Goal: Task Accomplishment & Management: Manage account settings

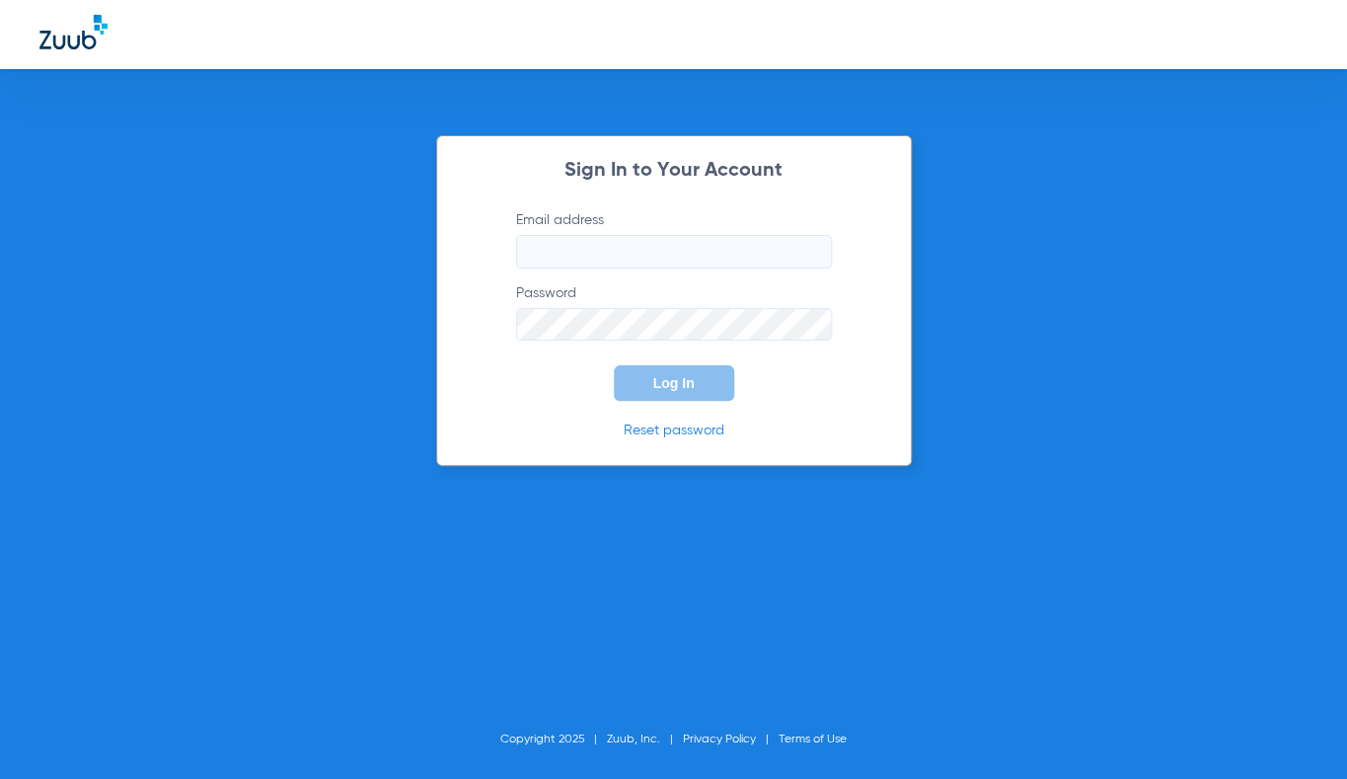
type input "[EMAIL_ADDRESS][DOMAIN_NAME]"
click at [677, 385] on span "Log In" at bounding box center [673, 383] width 41 height 16
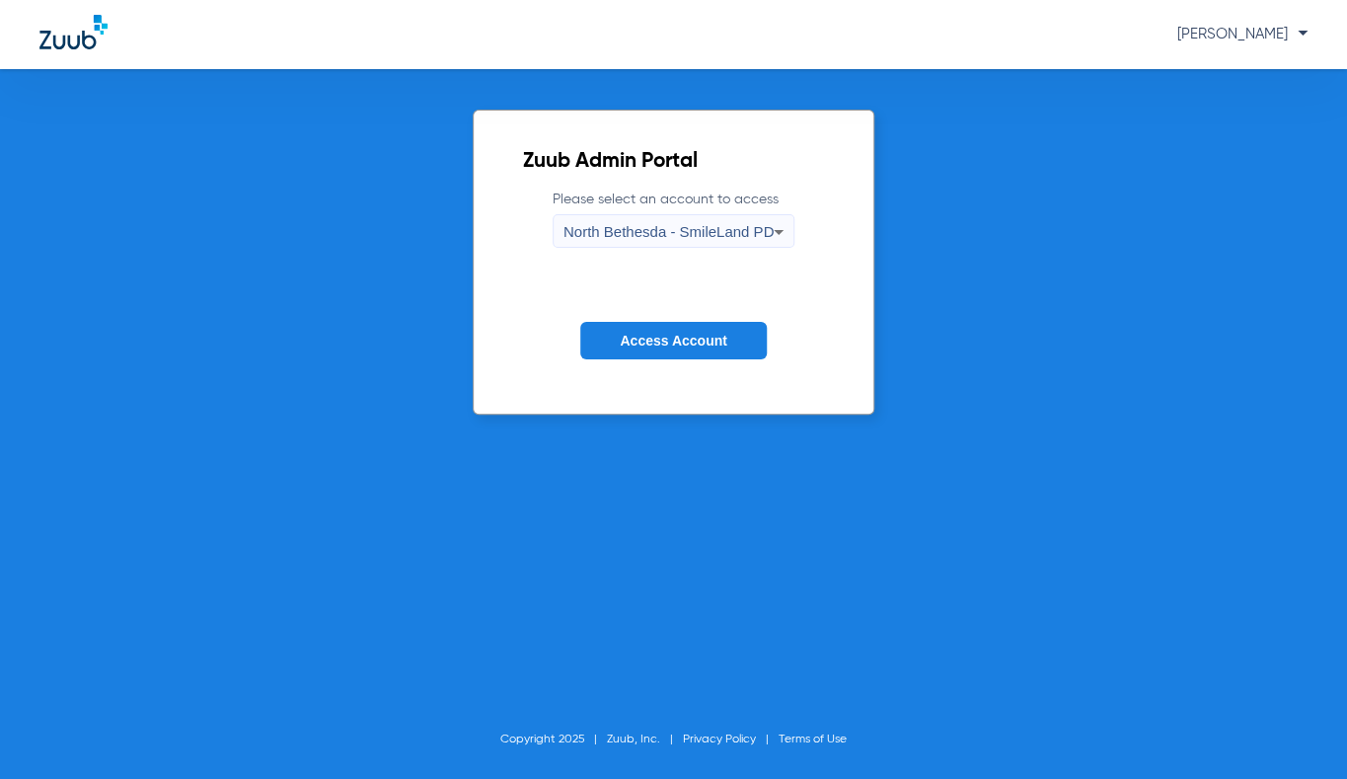
click at [696, 232] on span "North Bethesda - SmileLand PD" at bounding box center [669, 231] width 210 height 17
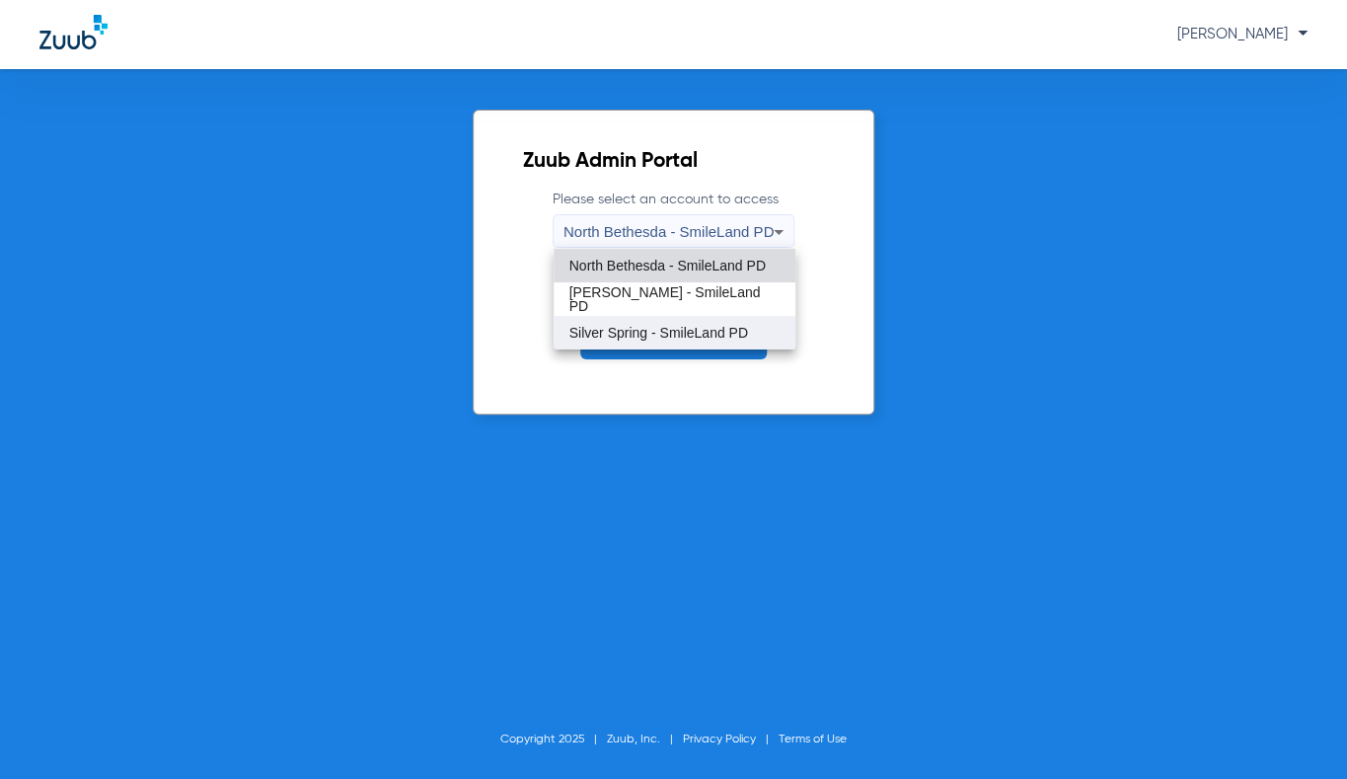
click at [642, 326] on span "Silver Spring - SmileLand PD" at bounding box center [658, 333] width 179 height 14
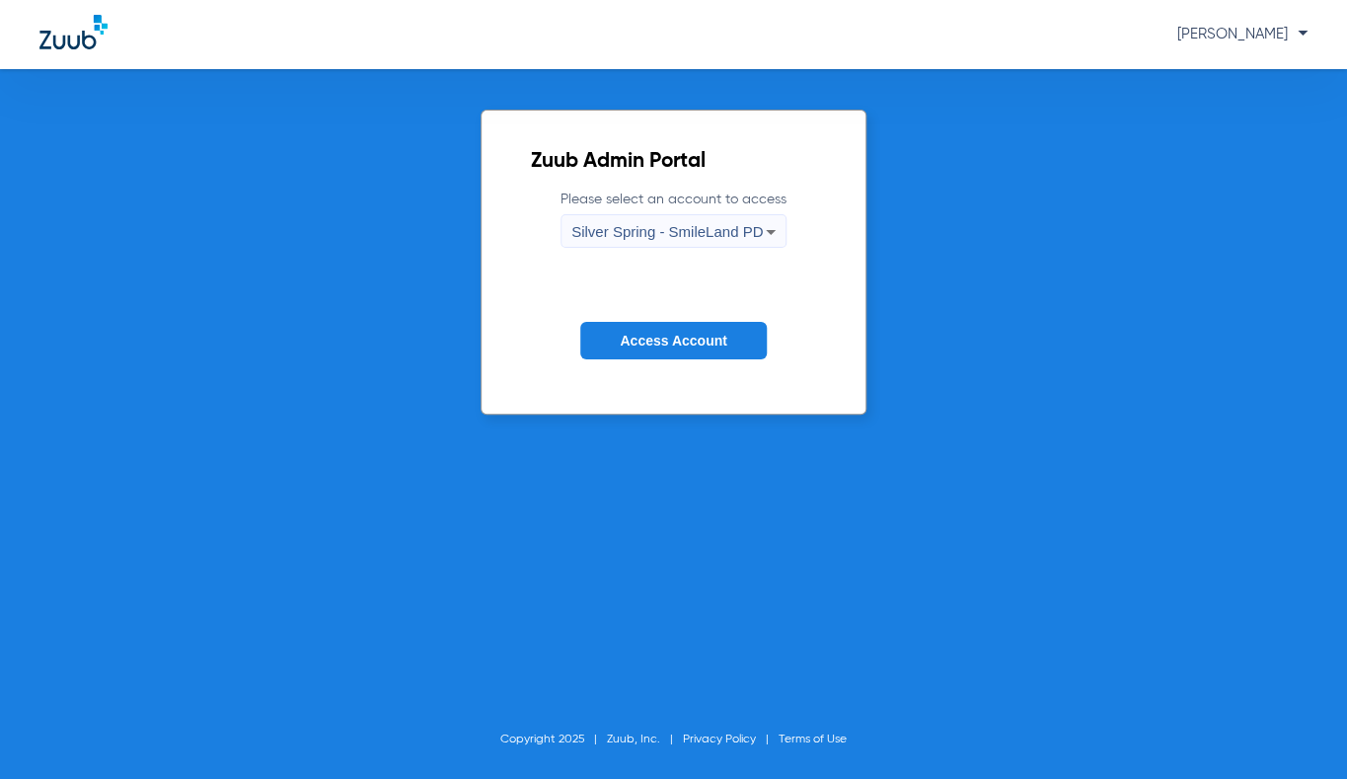
click at [639, 337] on span "Access Account" at bounding box center [673, 341] width 107 height 16
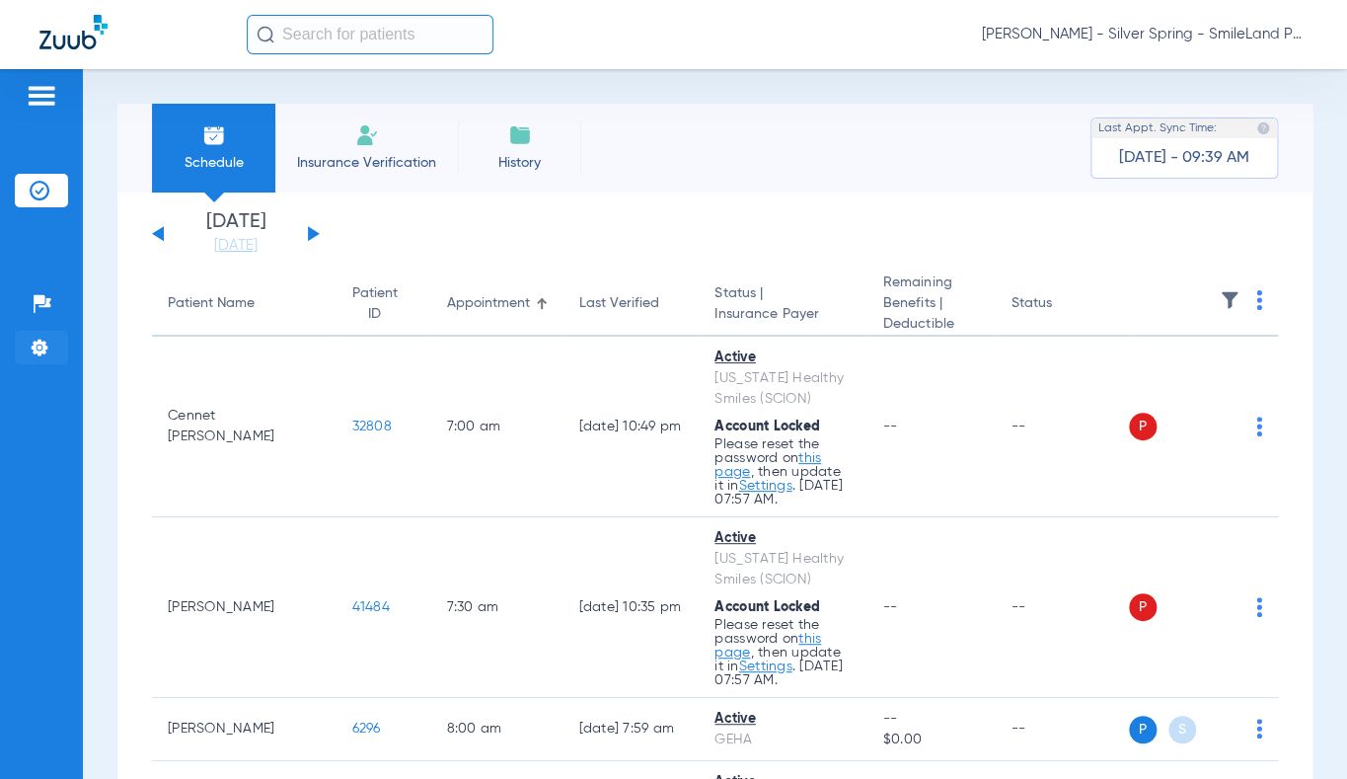
click at [38, 340] on img at bounding box center [40, 348] width 20 height 20
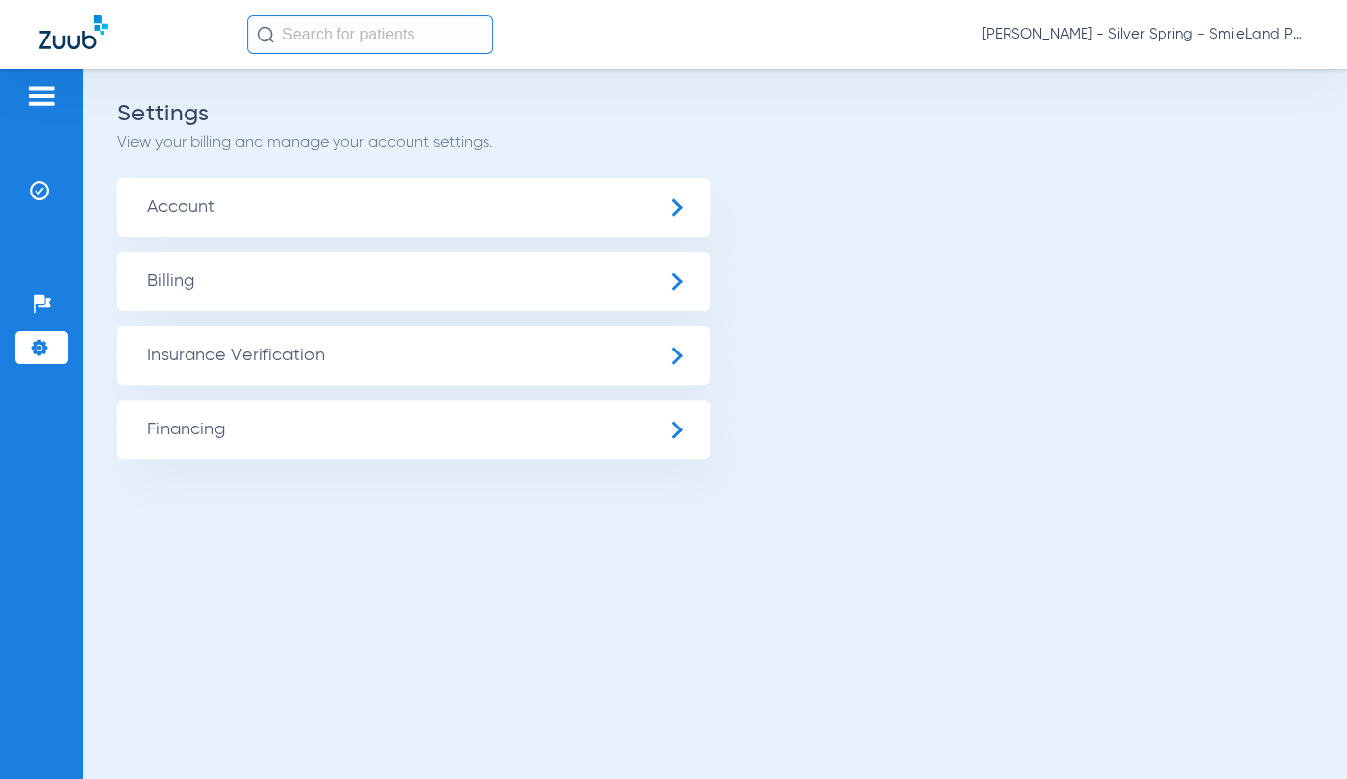
click at [221, 196] on span "Account" at bounding box center [413, 207] width 592 height 59
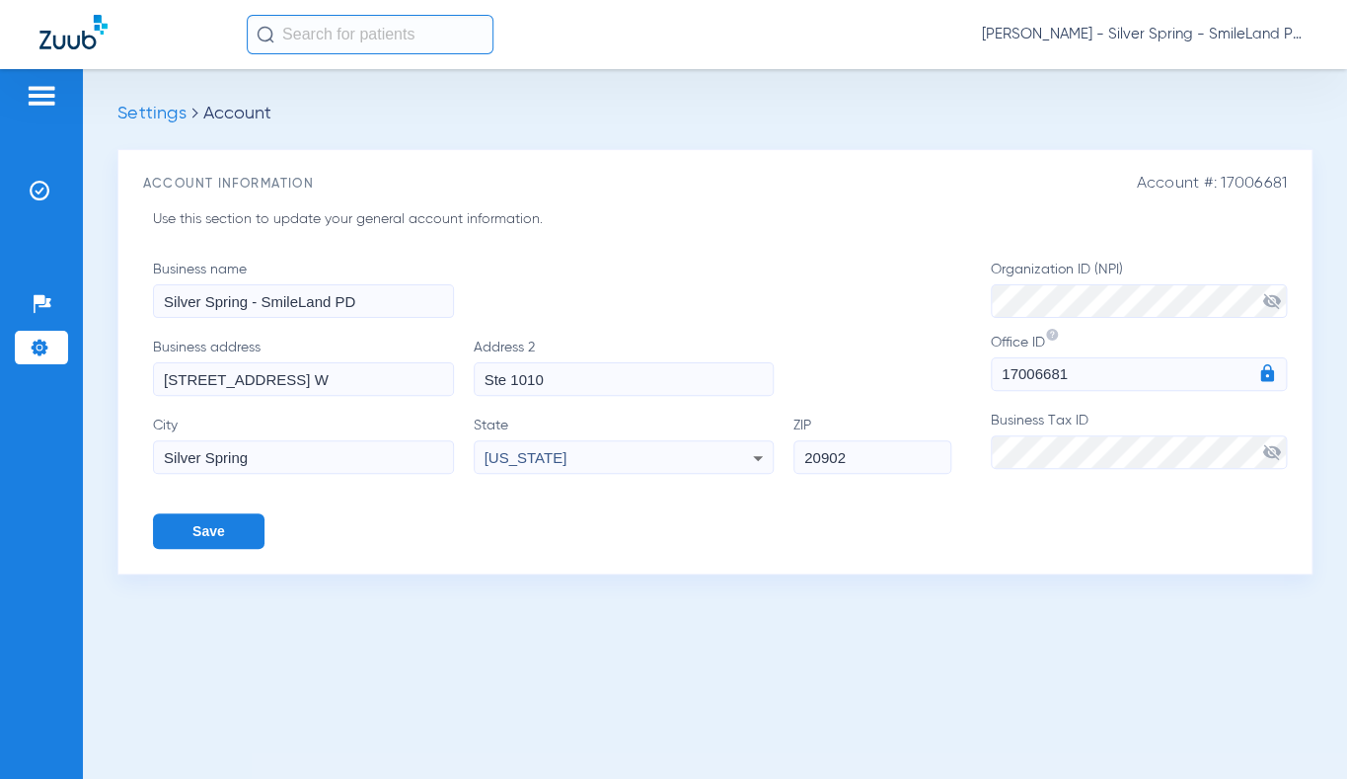
click at [45, 336] on li "Settings" at bounding box center [41, 348] width 53 height 34
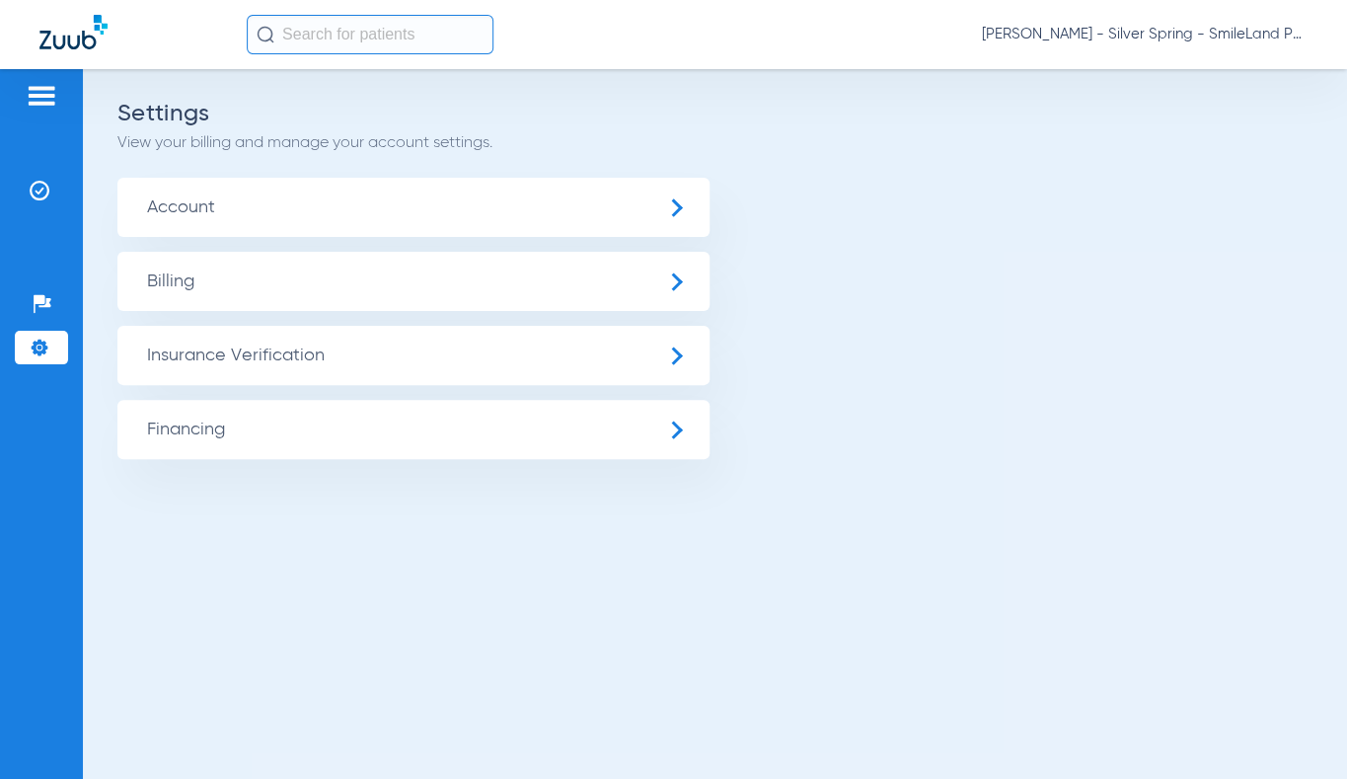
click at [188, 343] on span "Insurance Verification" at bounding box center [413, 355] width 592 height 59
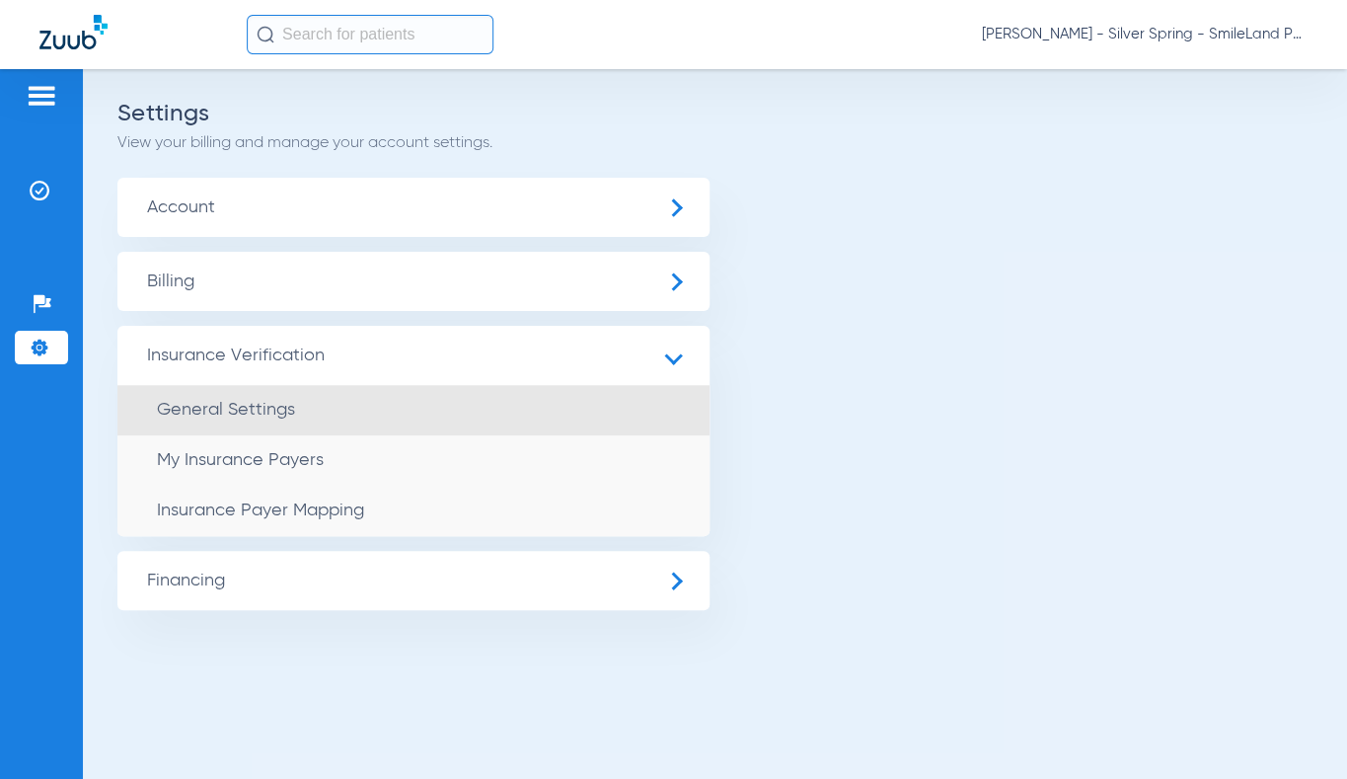
click at [237, 414] on span "General Settings" at bounding box center [226, 410] width 138 height 18
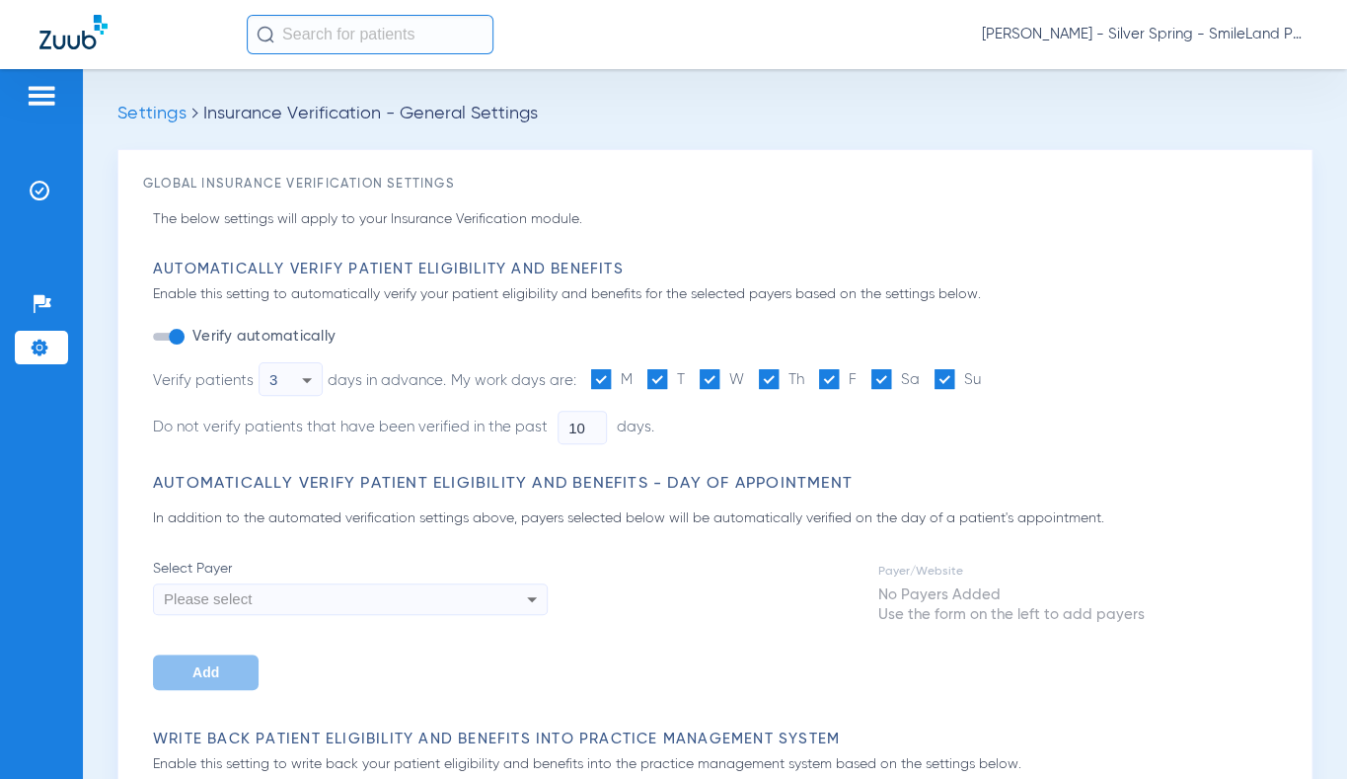
type input "0"
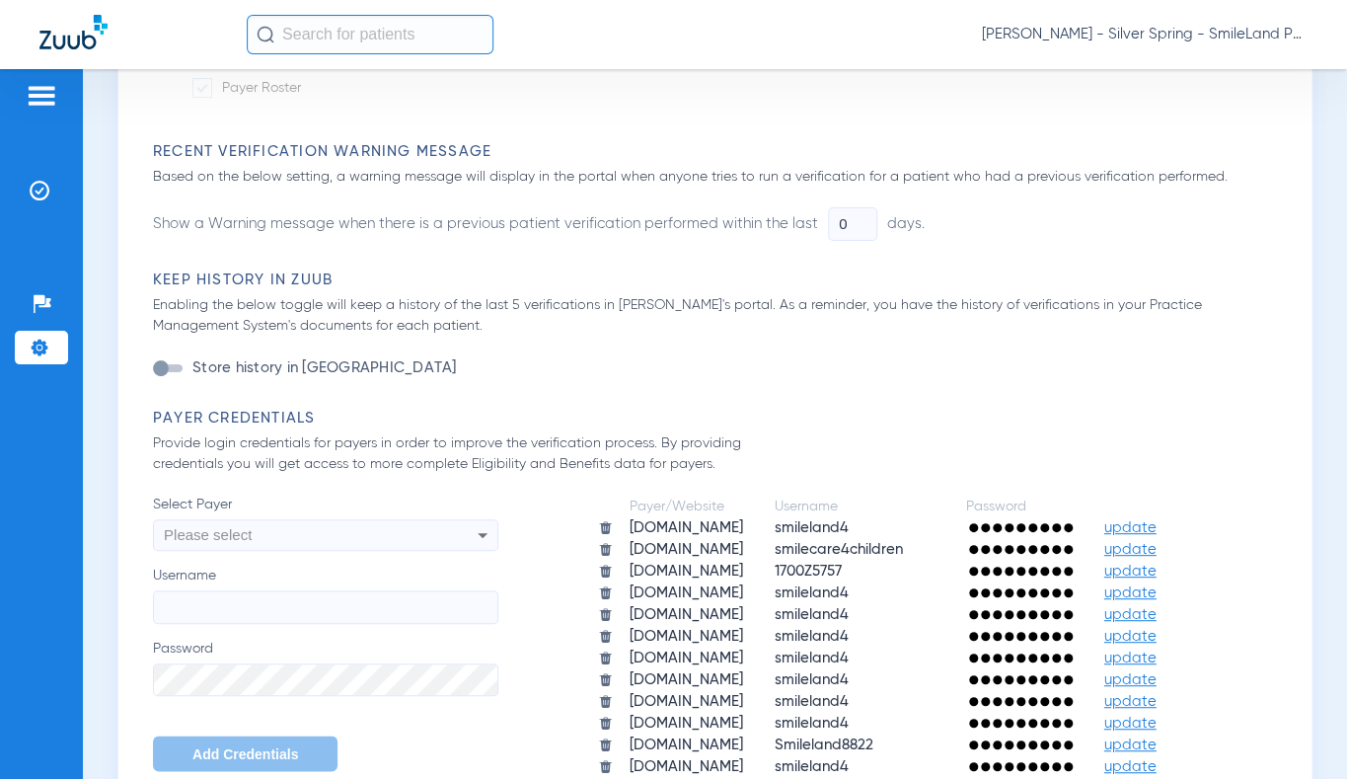
scroll to position [1255, 0]
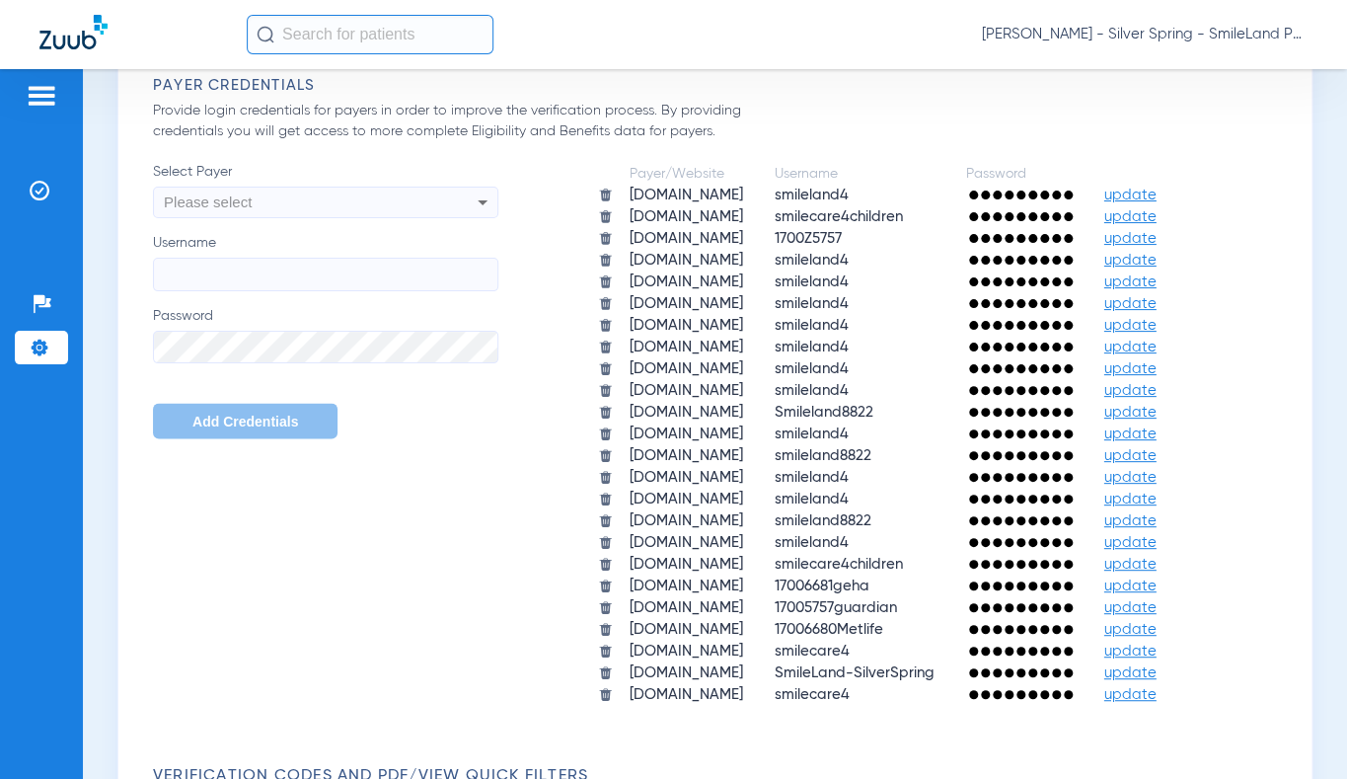
click at [1138, 669] on span "update" at bounding box center [1130, 672] width 52 height 15
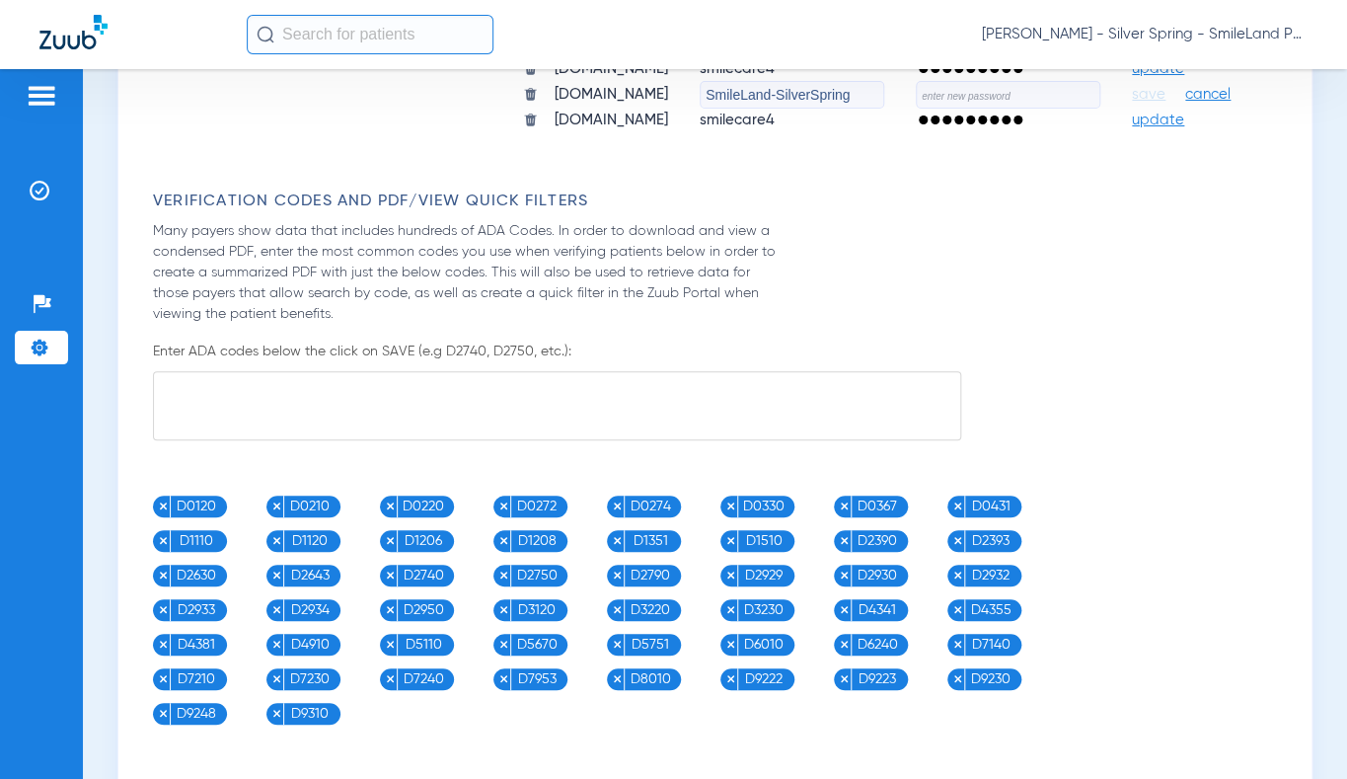
scroll to position [1884, 0]
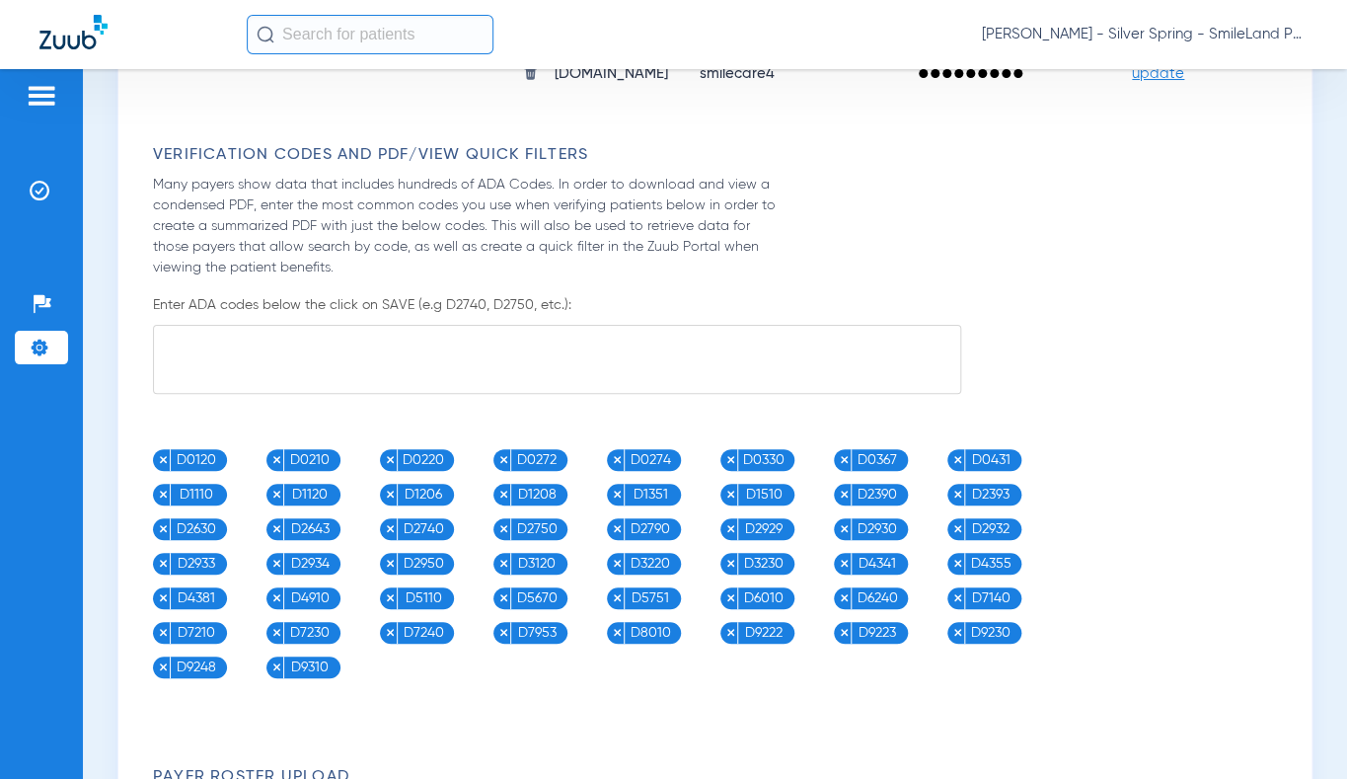
click at [916, 62] on input "text" at bounding box center [1008, 49] width 185 height 28
paste input "Tooth8822!"
type input "Tooth8822!"
click at [1132, 57] on span "save" at bounding box center [1149, 48] width 34 height 18
